Goal: Task Accomplishment & Management: Complete application form

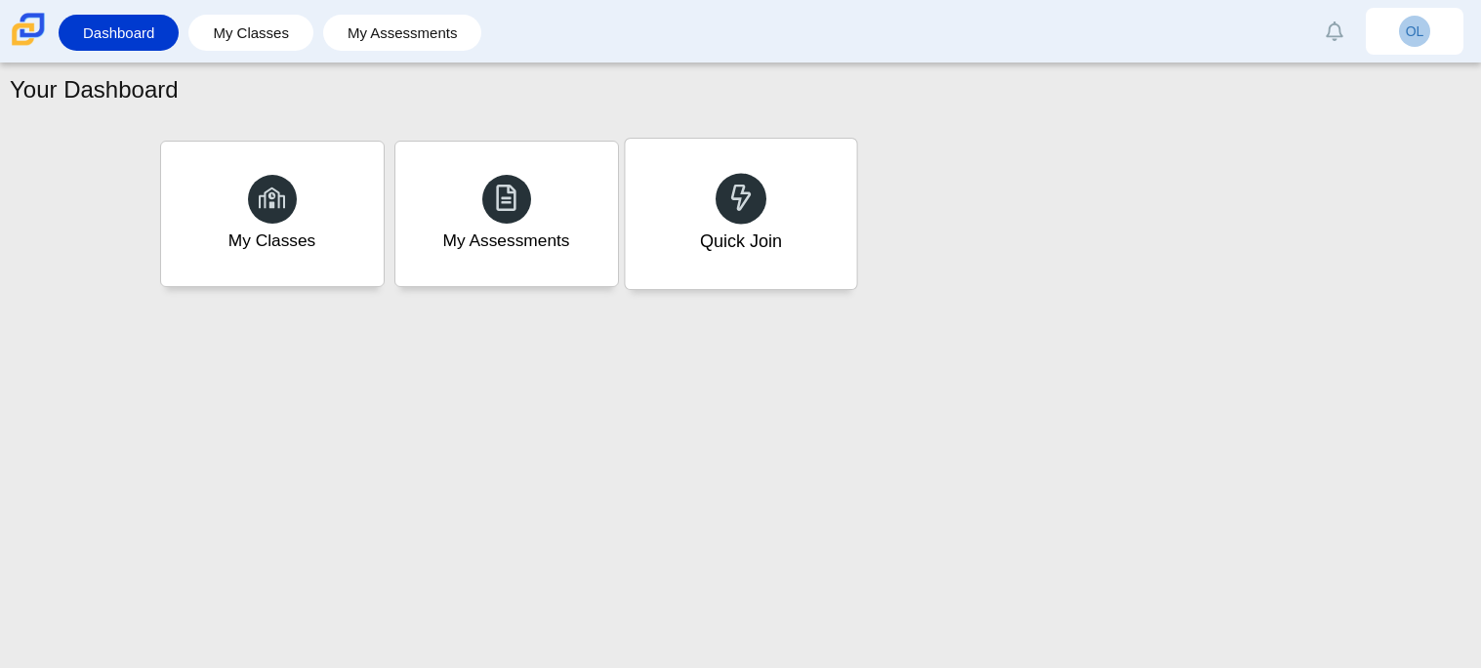
click at [740, 277] on div "Quick Join" at bounding box center [740, 214] width 231 height 150
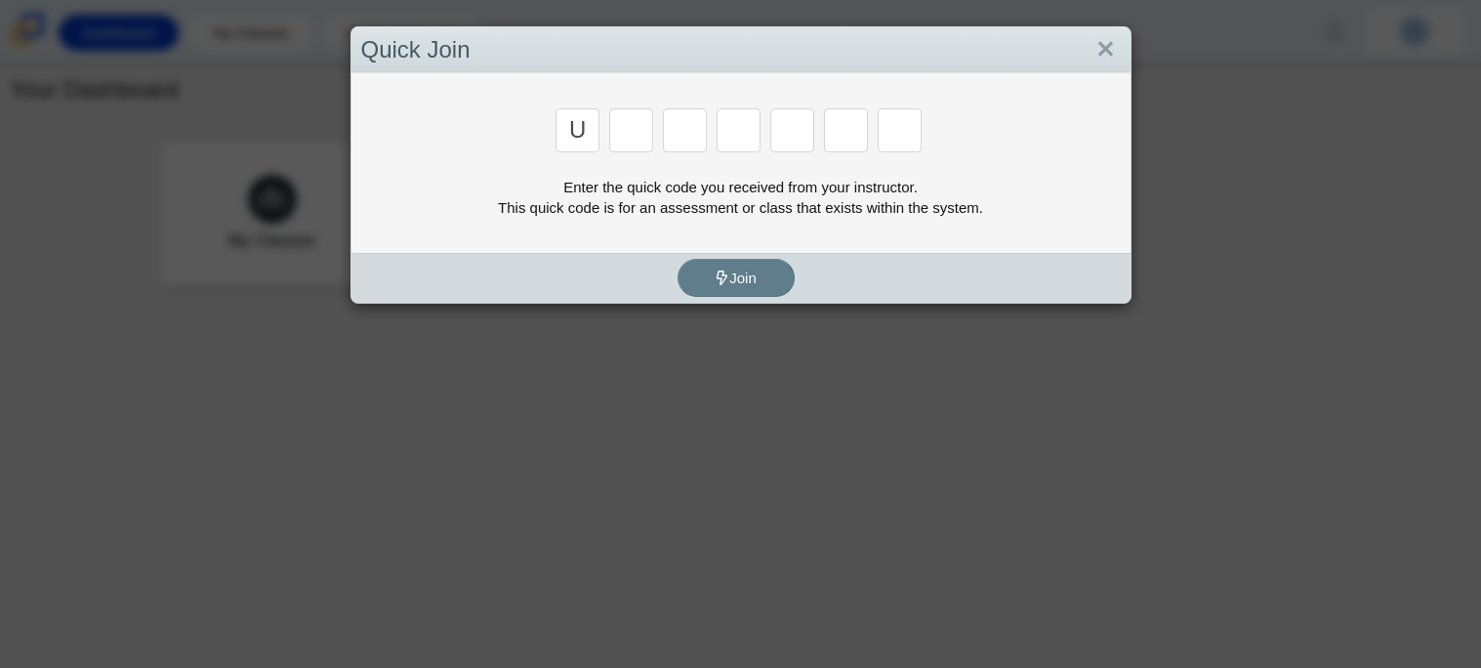
type input "u"
type input "c"
type input "u"
type input "p"
type input "s"
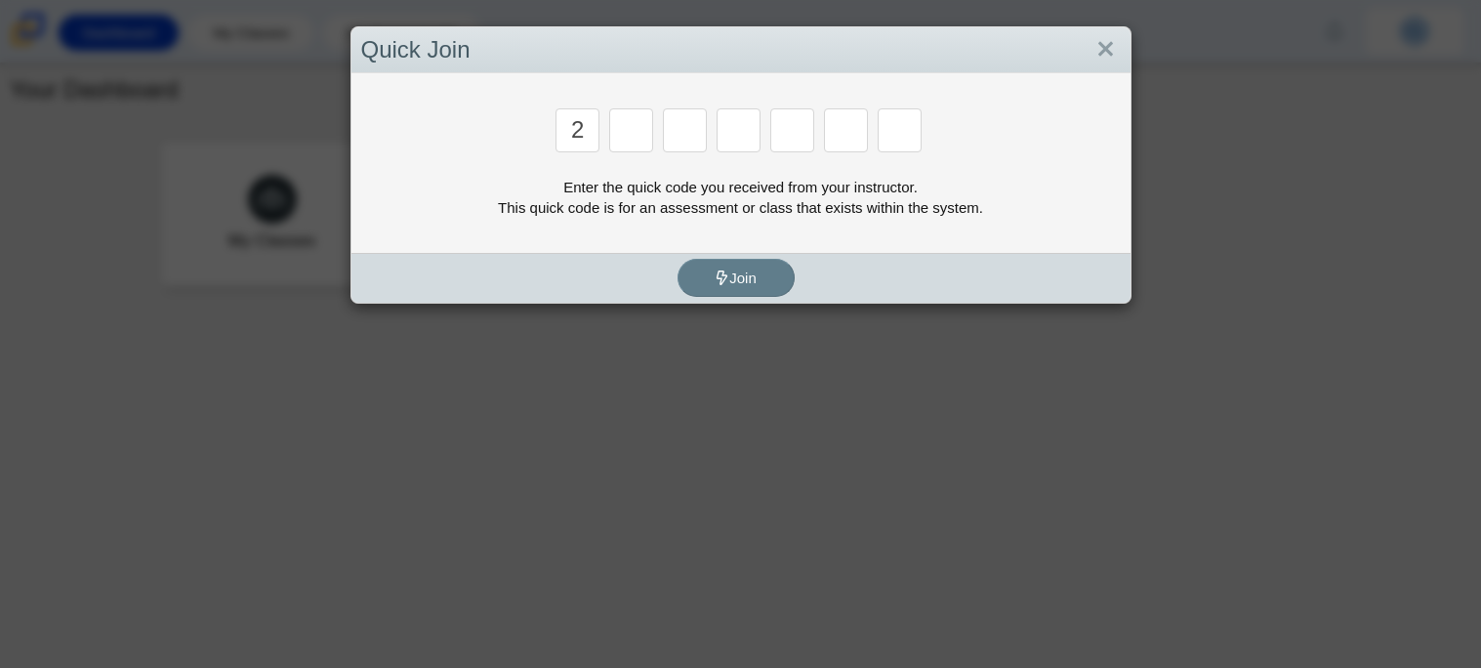
type input "2"
type input "c"
type input "u"
type input "p"
type input "s"
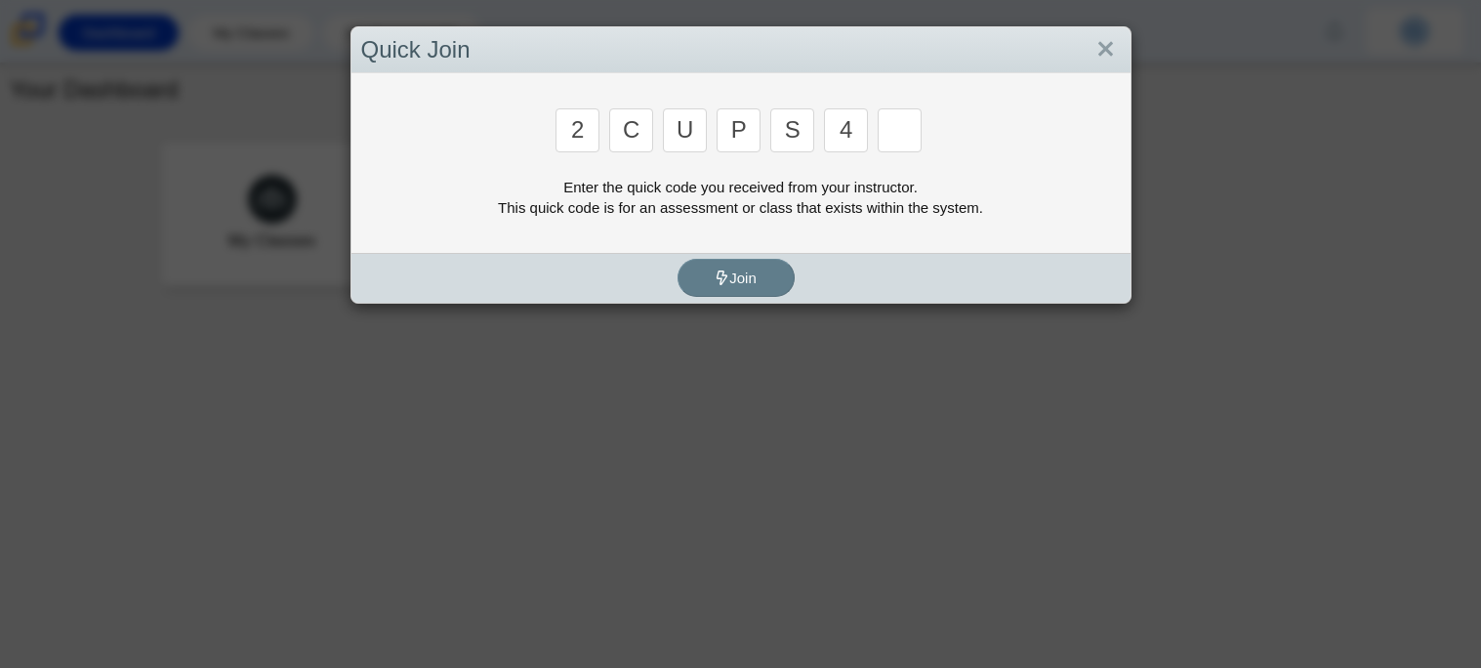
type input "4"
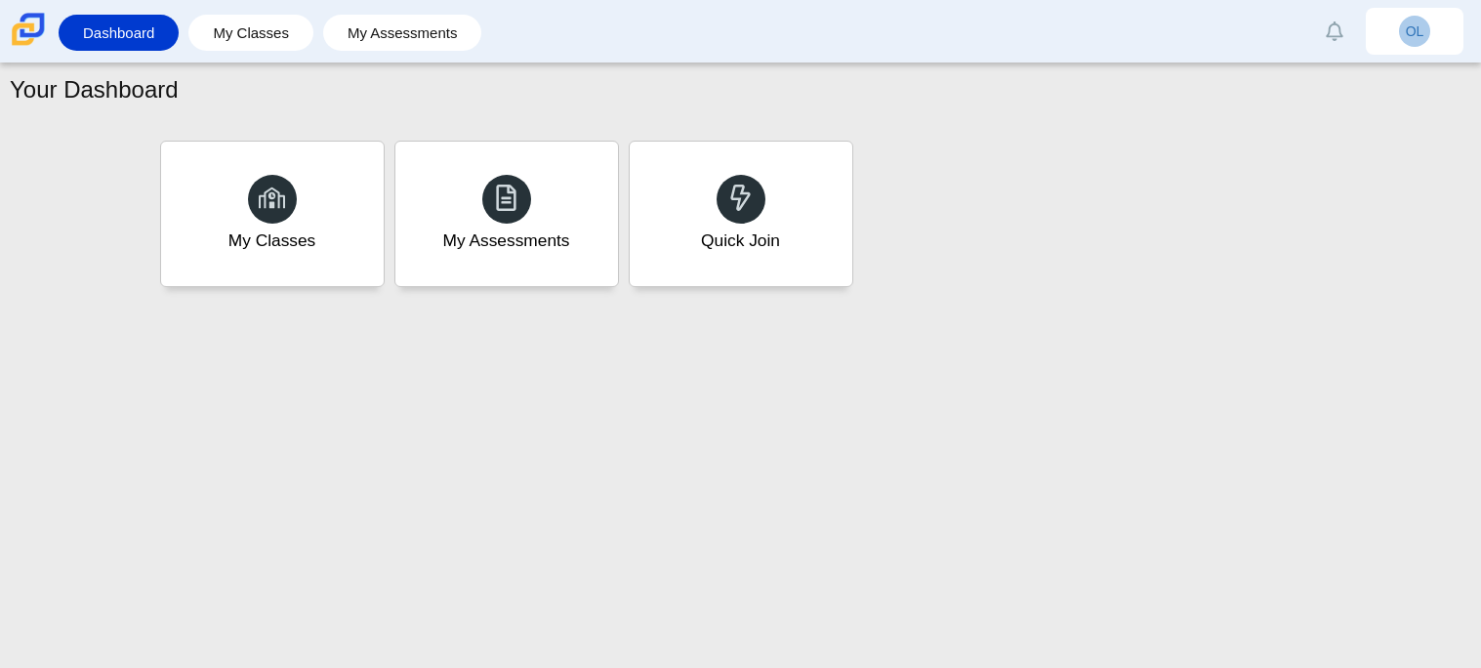
type input "a"
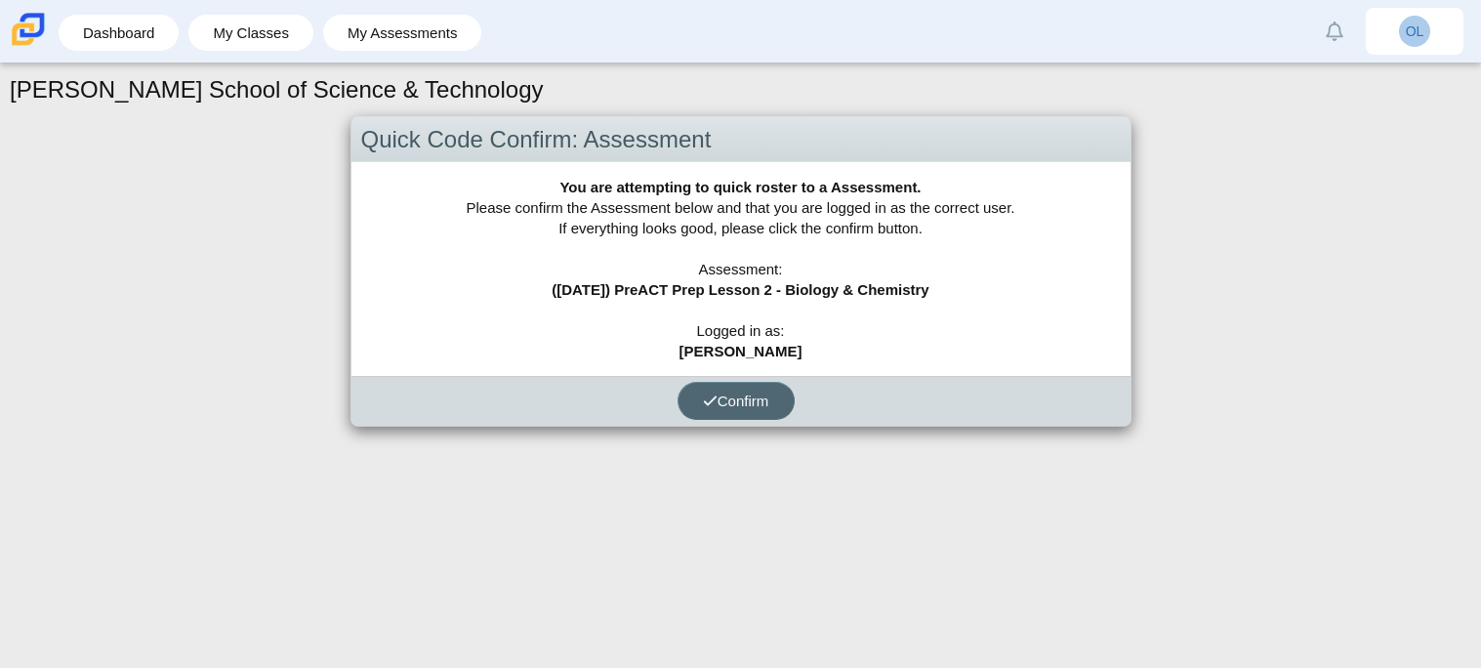
click at [744, 406] on span "Confirm" at bounding box center [736, 400] width 66 height 17
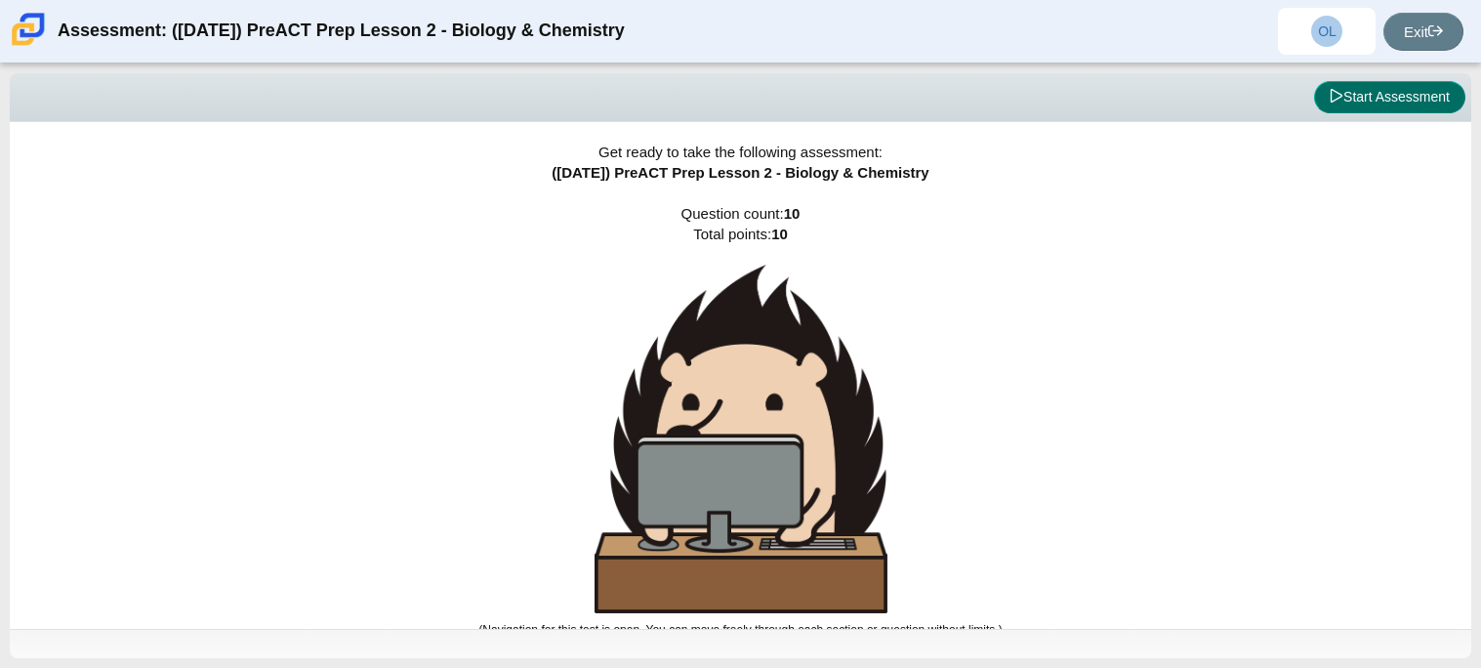
click at [1360, 82] on button "Start Assessment" at bounding box center [1389, 97] width 151 height 33
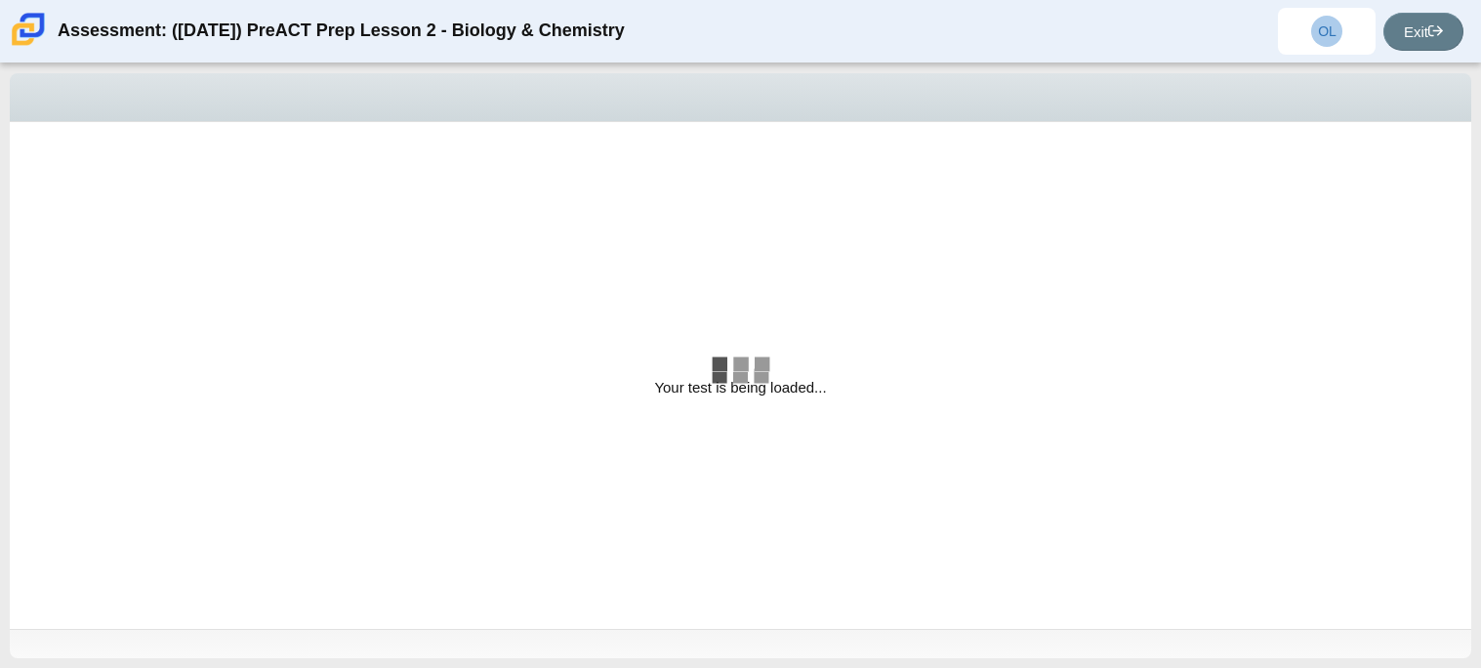
select select "88c27e0d-eae0-4ba9-ac20-9160ce6547ef"
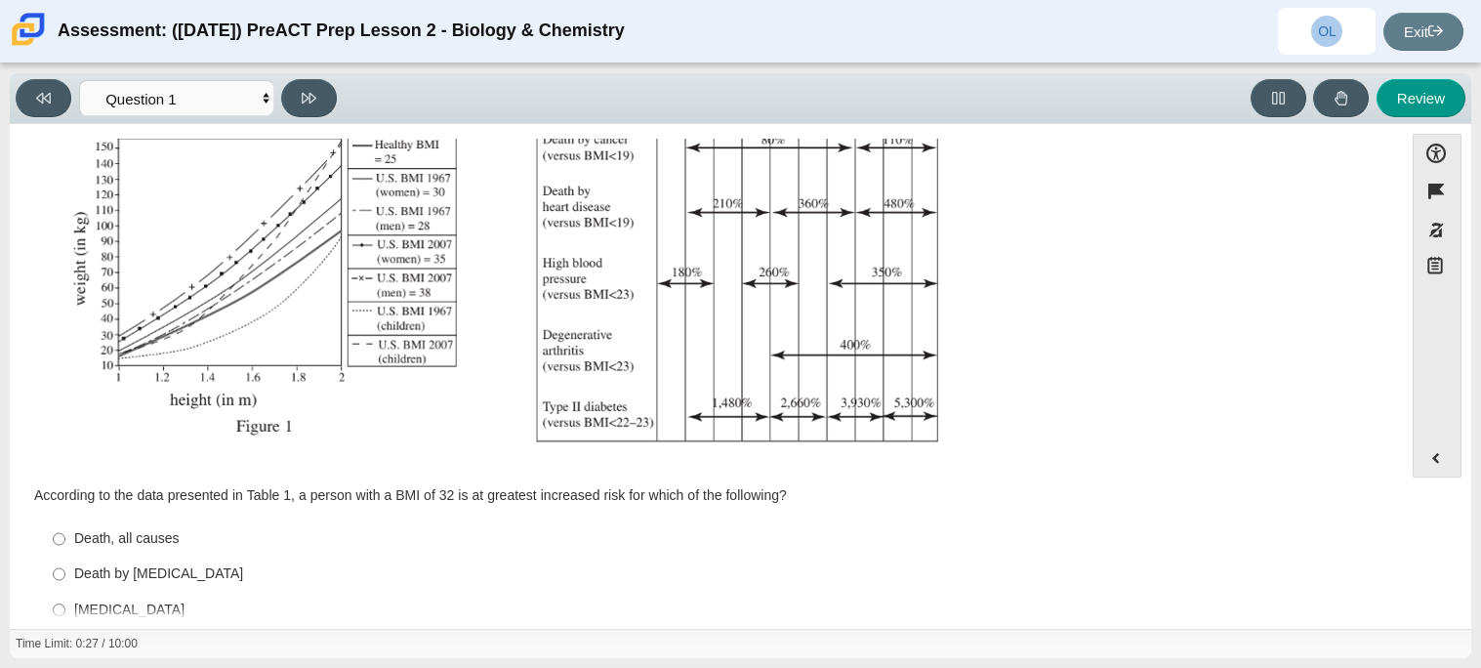
scroll to position [415, 0]
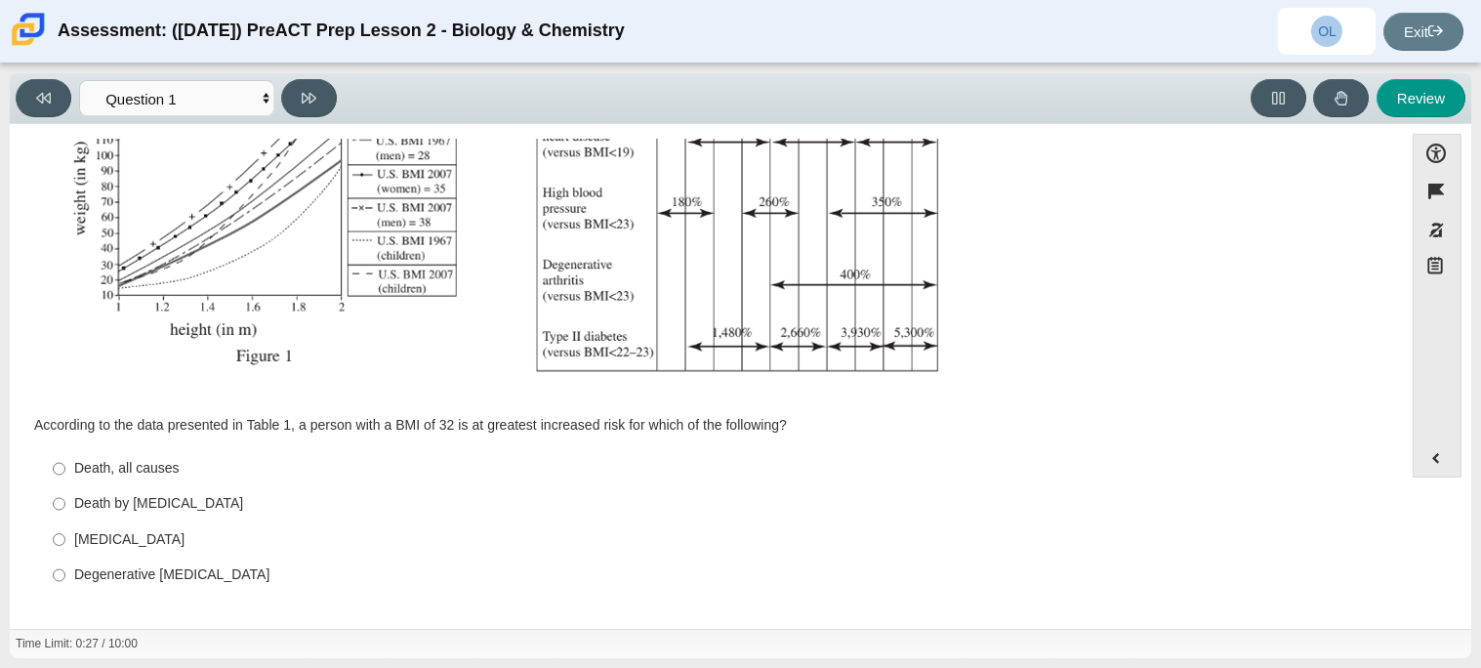
click at [94, 546] on div "[MEDICAL_DATA]" at bounding box center [721, 540] width 1294 height 20
click at [65, 546] on input "Type II [MEDICAL_DATA] II [MEDICAL_DATA]" at bounding box center [59, 538] width 13 height 35
radio input "true"
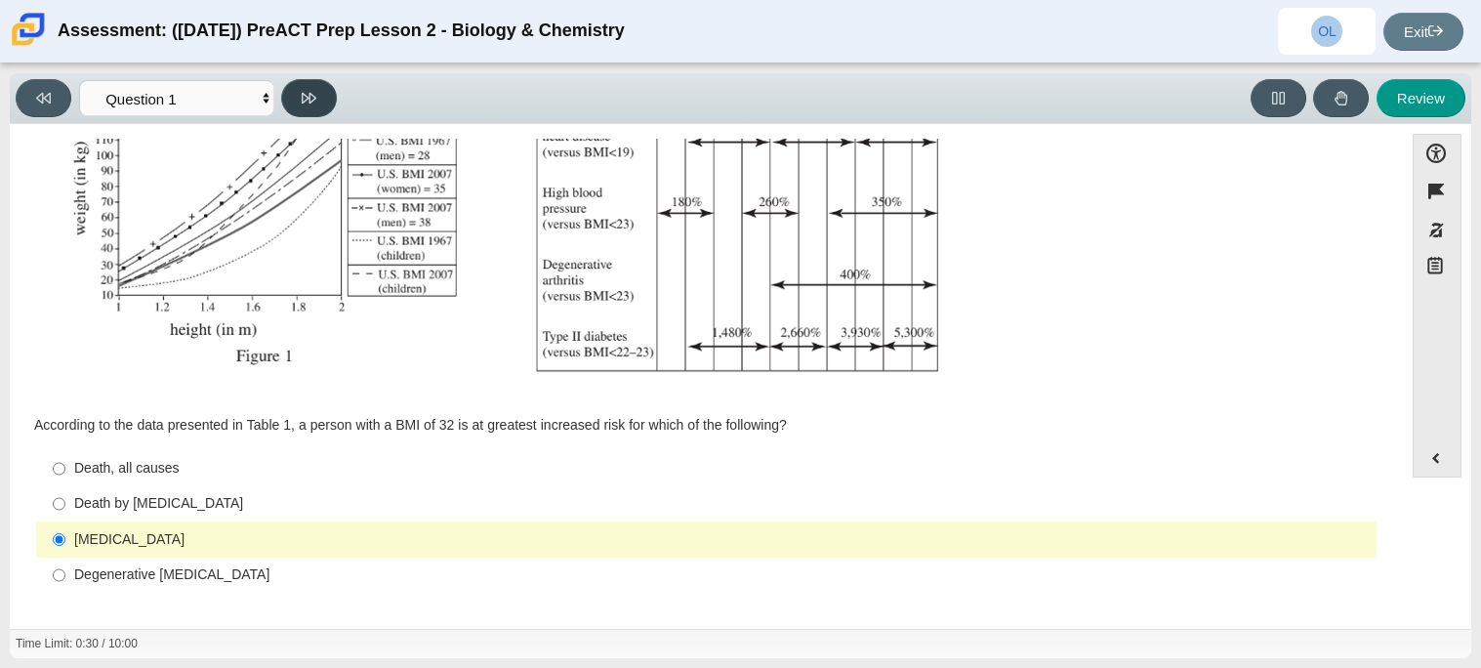
click at [318, 104] on button at bounding box center [309, 98] width 56 height 38
select select "f31ee183-ab53-48c9-9374-3a18949ab500"
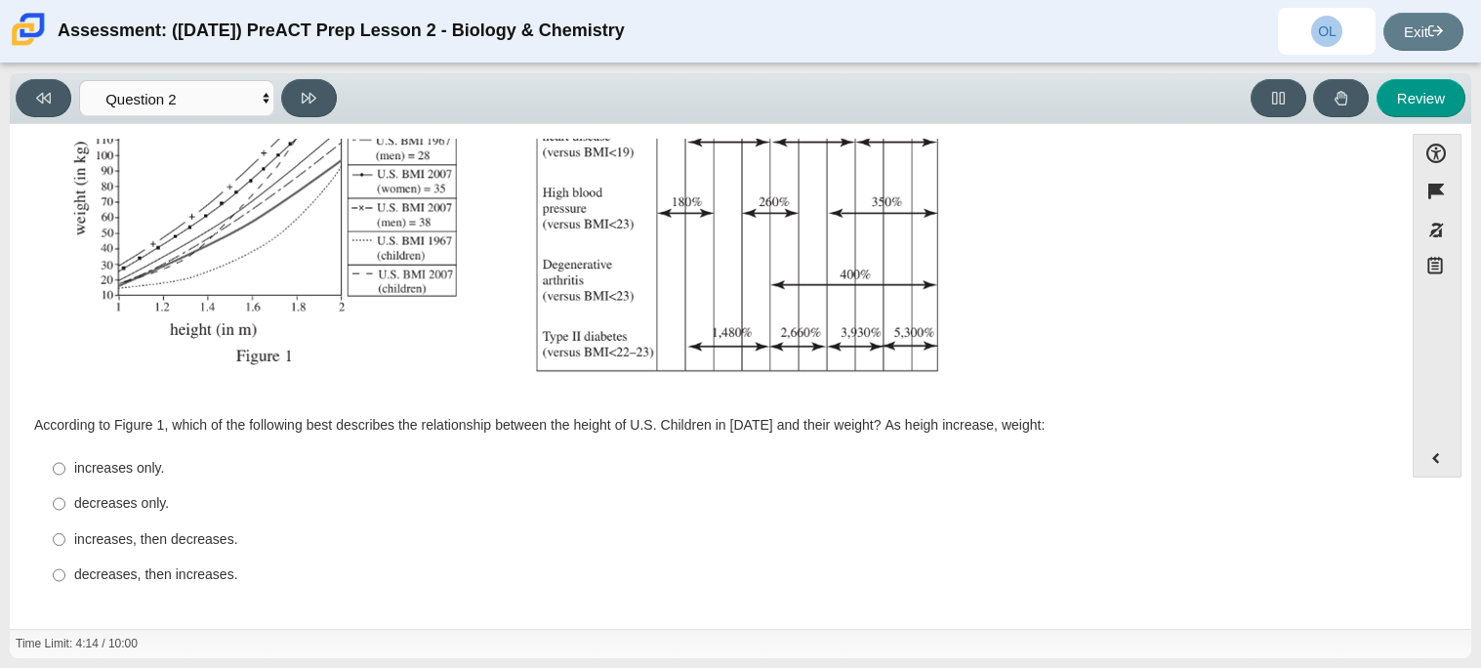
click at [317, 452] on label "increases only. increases only." at bounding box center [707, 468] width 1337 height 35
click at [65, 452] on input "increases only. increases only." at bounding box center [59, 468] width 13 height 35
radio input "true"
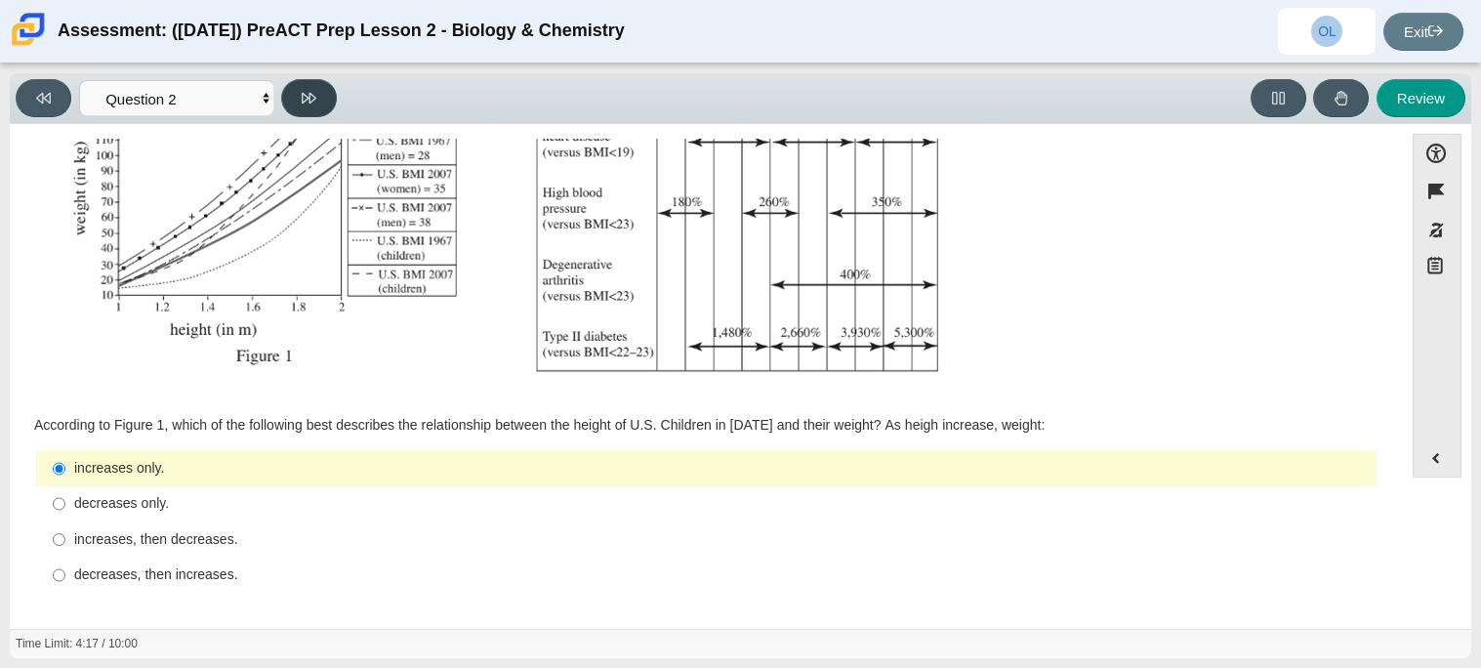
click at [303, 103] on icon at bounding box center [309, 98] width 15 height 15
select select "45e82964-709e-4180-9336-970e18221224"
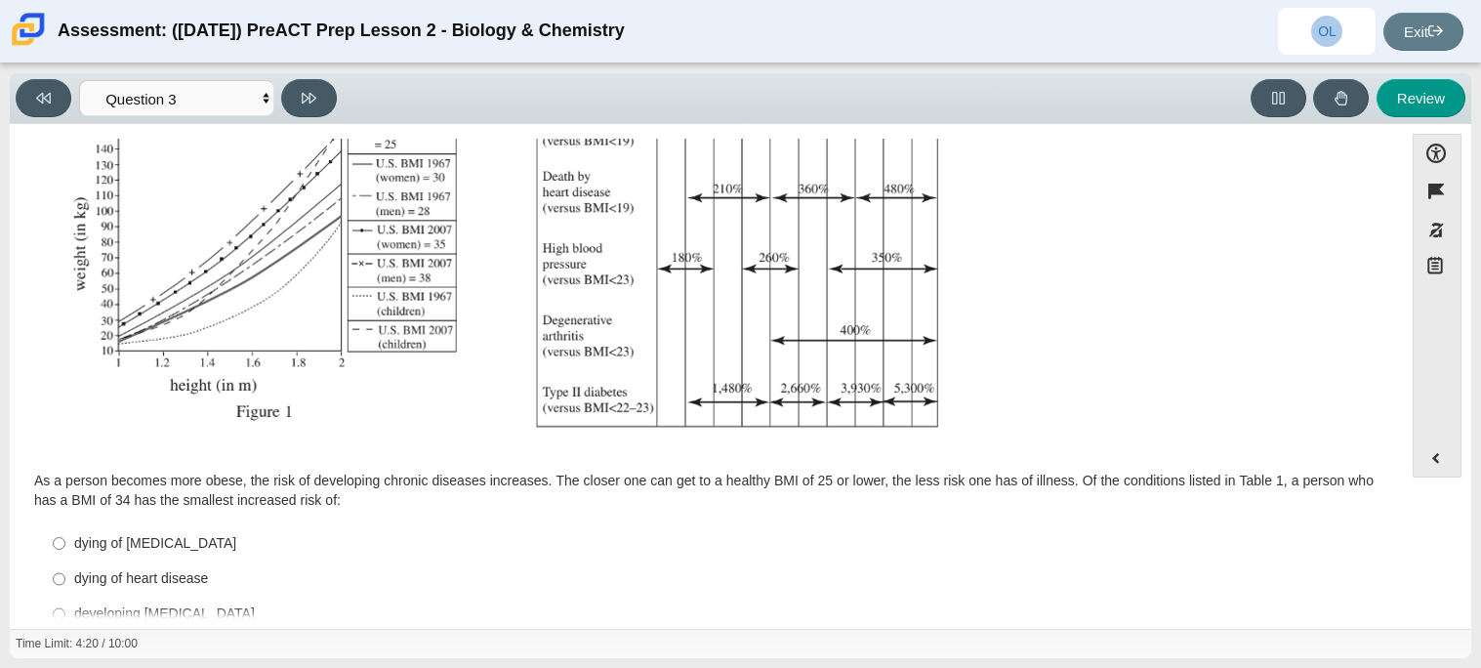
scroll to position [434, 0]
